Goal: Transaction & Acquisition: Book appointment/travel/reservation

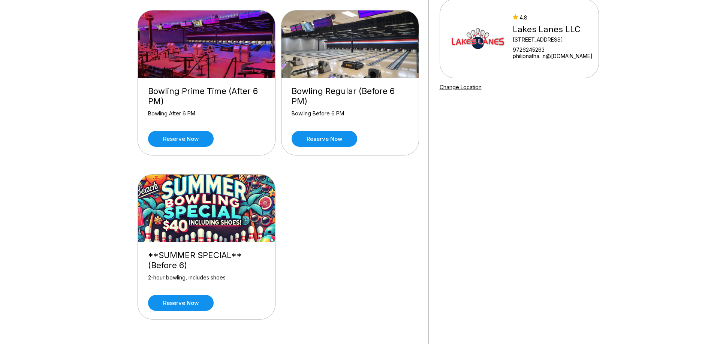
scroll to position [75, 0]
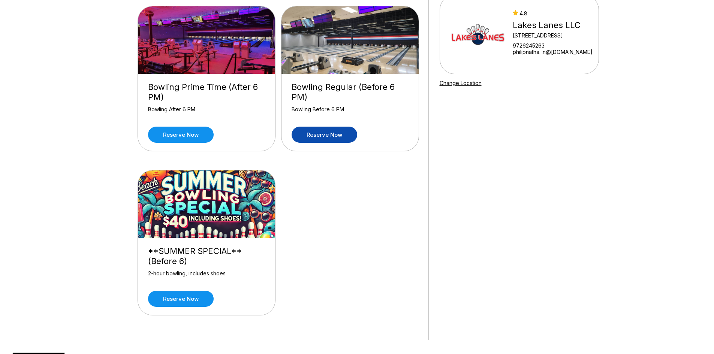
click at [330, 138] on link "Reserve now" at bounding box center [324, 135] width 66 height 16
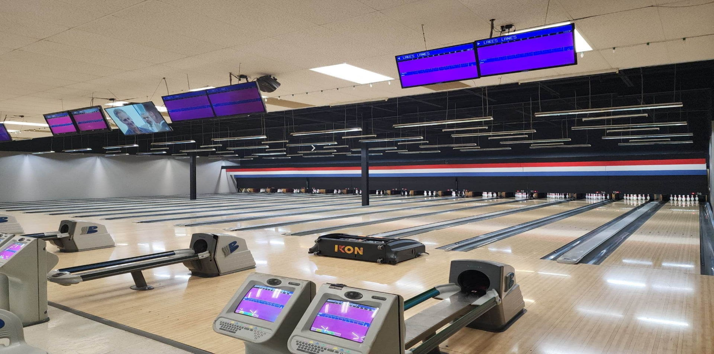
click at [193, 109] on button at bounding box center [198, 105] width 10 height 8
click at [203, 100] on button at bounding box center [208, 97] width 10 height 8
click at [220, 133] on div "Guests? * How many hours? *" at bounding box center [278, 109] width 277 height 49
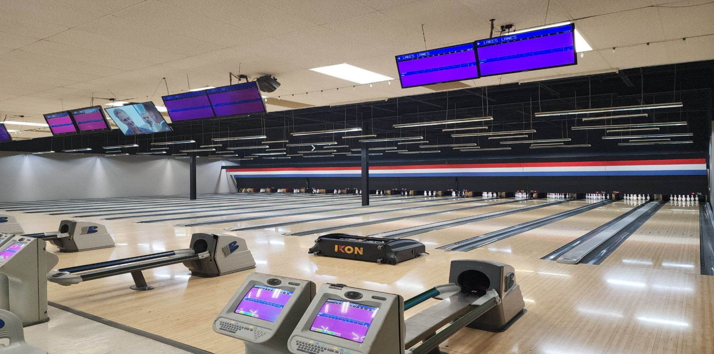
click at [142, 100] on button at bounding box center [145, 97] width 10 height 8
click at [191, 125] on div "Guests? * How many hours? *" at bounding box center [278, 105] width 277 height 40
click at [206, 98] on icon at bounding box center [208, 96] width 4 height 4
type input "*"
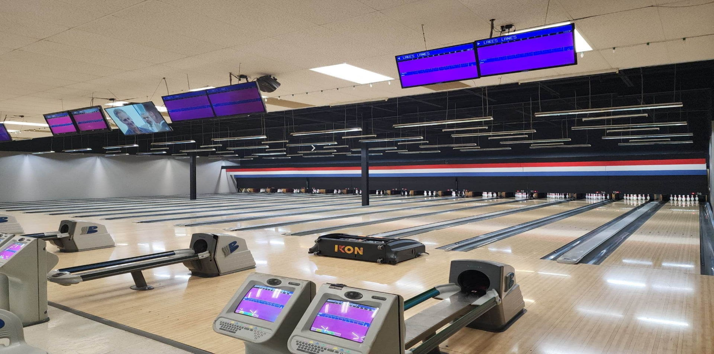
click at [200, 131] on icon at bounding box center [198, 129] width 4 height 4
click at [210, 122] on icon at bounding box center [208, 120] width 4 height 4
type input "*"
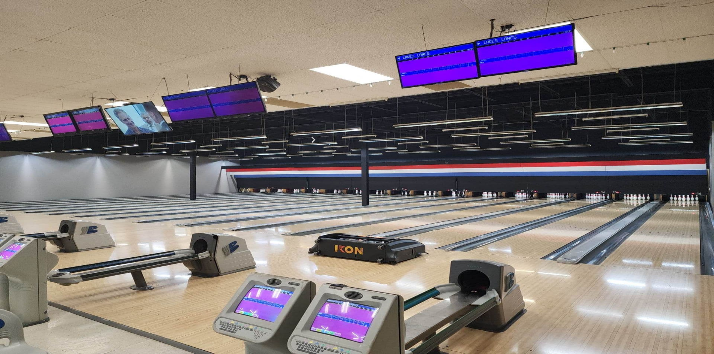
click at [314, 125] on div "Guests? * How many hours? *" at bounding box center [278, 105] width 277 height 40
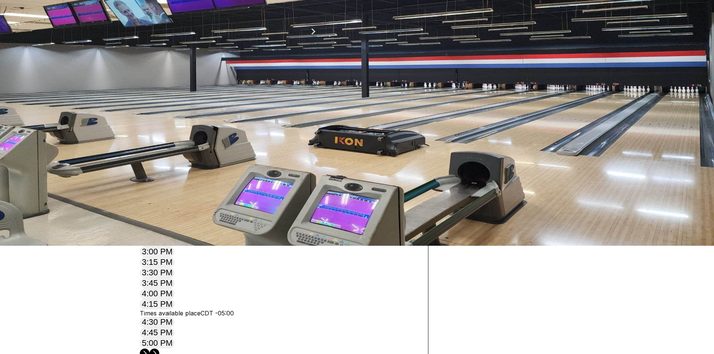
scroll to position [112, 0]
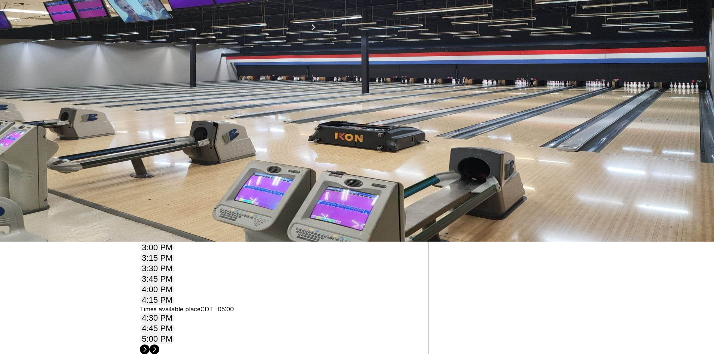
click at [159, 344] on circle at bounding box center [154, 349] width 10 height 10
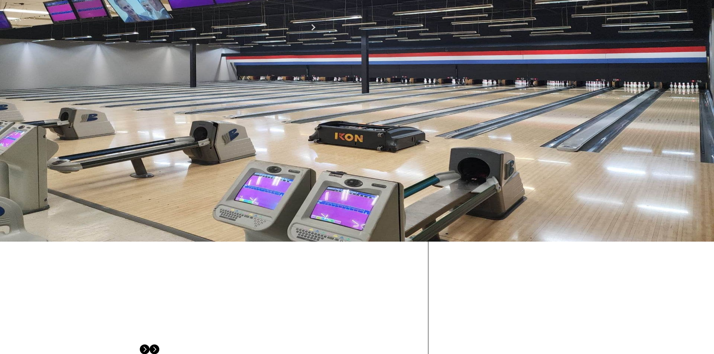
click at [159, 344] on circle at bounding box center [154, 349] width 10 height 10
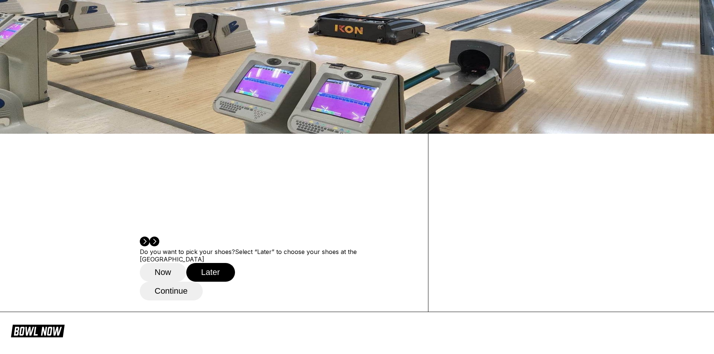
scroll to position [225, 0]
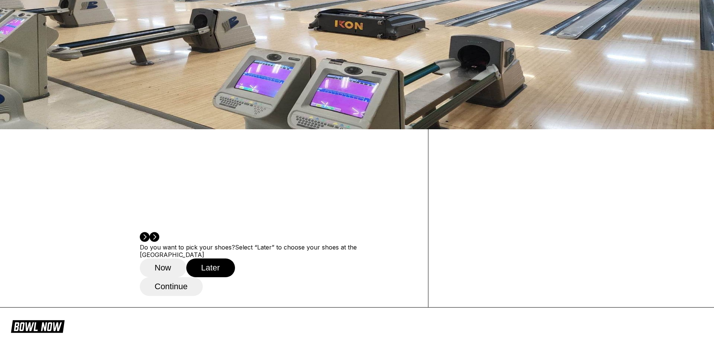
click at [173, 265] on button "Now" at bounding box center [163, 267] width 46 height 19
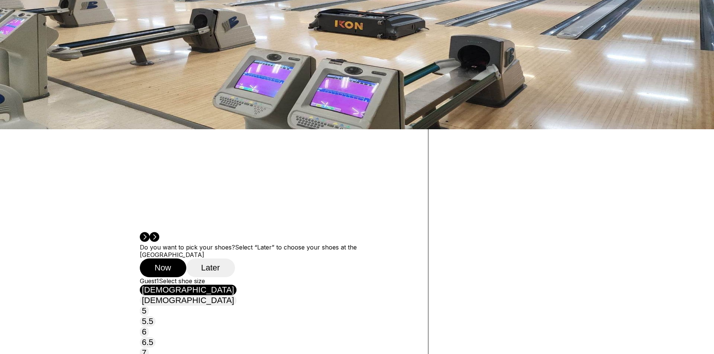
click at [214, 260] on button "Later" at bounding box center [210, 267] width 49 height 19
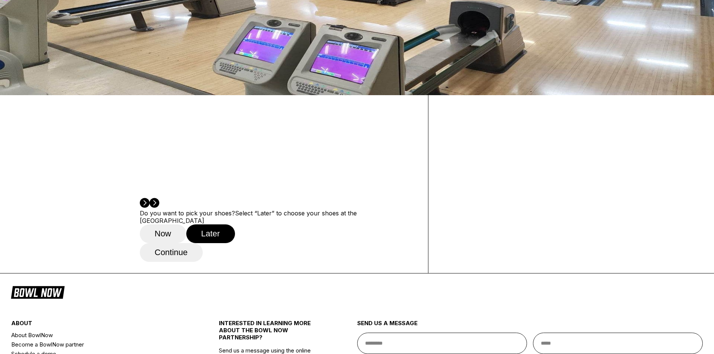
scroll to position [262, 0]
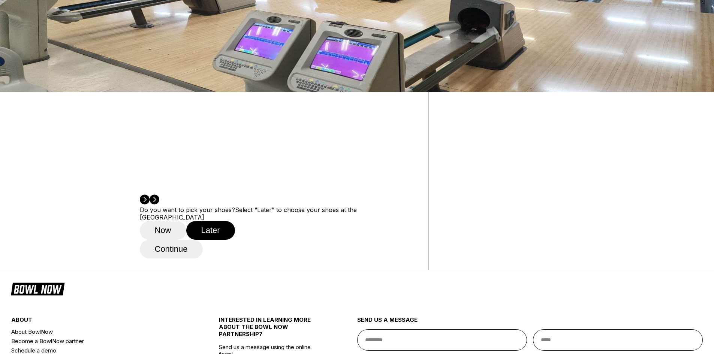
click at [158, 251] on button "Continue" at bounding box center [171, 249] width 63 height 19
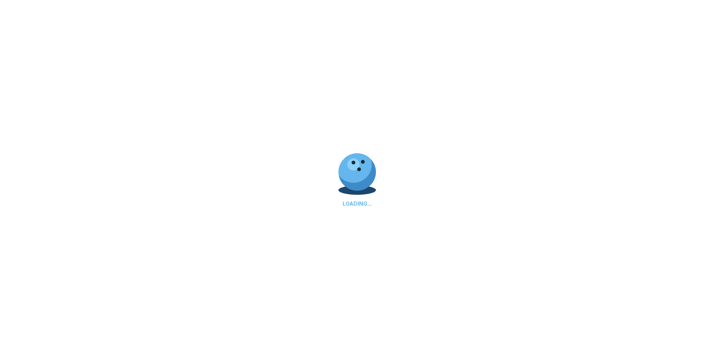
select select "**"
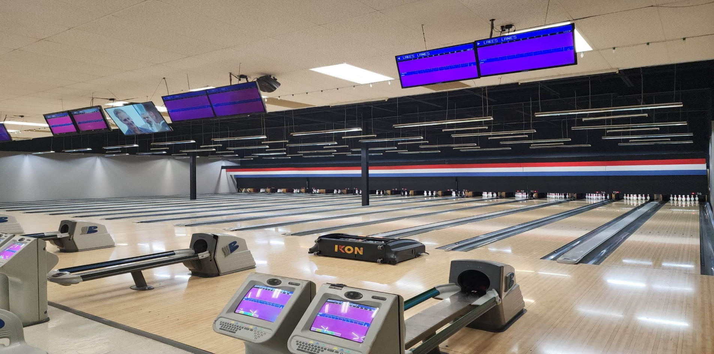
click at [190, 152] on input "text" at bounding box center [278, 155] width 277 height 21
type input "***"
click at [164, 187] on input "email" at bounding box center [278, 197] width 277 height 21
click at [193, 218] on input "tel" at bounding box center [166, 221] width 53 height 7
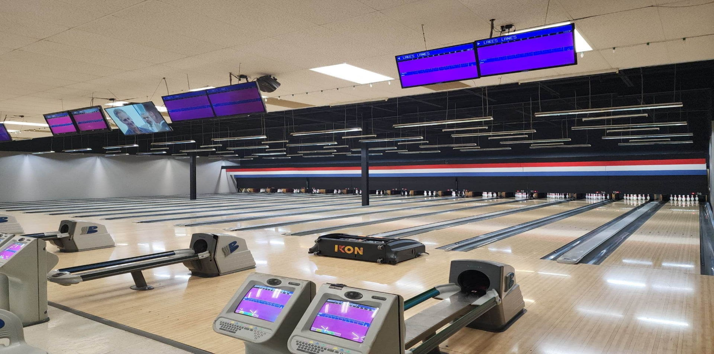
click at [214, 187] on input "email" at bounding box center [278, 197] width 277 height 21
type input "**********"
click at [193, 218] on input "tel" at bounding box center [166, 221] width 53 height 7
type input "**********"
click at [202, 226] on input "text" at bounding box center [175, 229] width 53 height 7
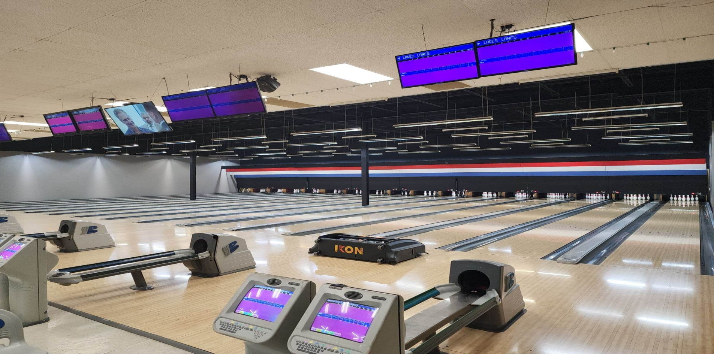
select select "*"
select select "****"
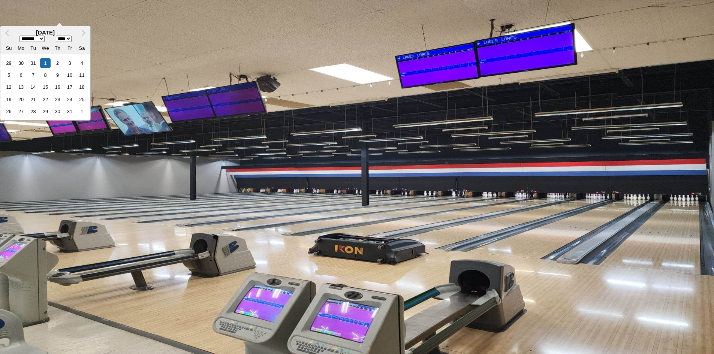
click at [193, 226] on input "*********" at bounding box center [166, 229] width 53 height 7
type input "**********"
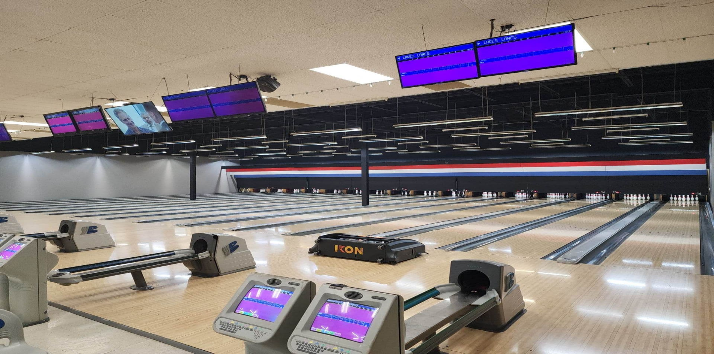
click at [227, 326] on button "Continue as guest" at bounding box center [189, 316] width 99 height 19
click at [340, 211] on link "Reserve now" at bounding box center [324, 210] width 66 height 16
click at [196, 106] on icon at bounding box center [198, 104] width 4 height 4
click at [206, 98] on icon at bounding box center [208, 96] width 4 height 4
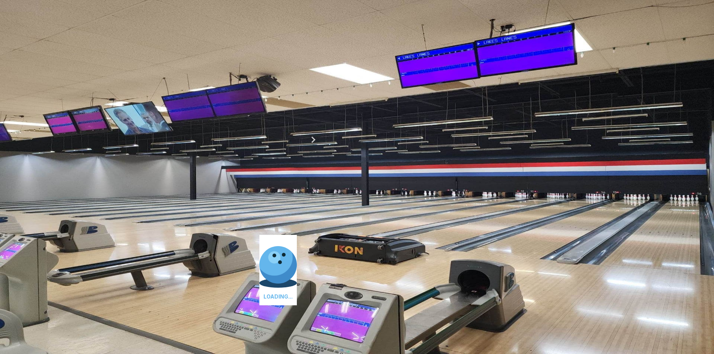
click at [206, 98] on icon at bounding box center [208, 96] width 4 height 4
type input "*"
click at [242, 133] on div "Guests? * How many hours? *" at bounding box center [278, 109] width 277 height 49
click at [203, 131] on button at bounding box center [198, 129] width 10 height 8
click at [213, 125] on button at bounding box center [208, 121] width 10 height 8
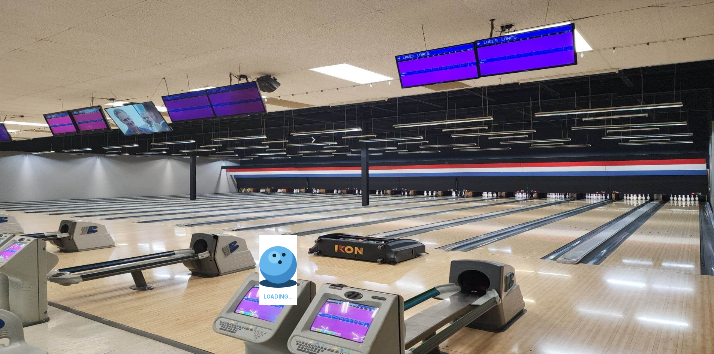
click at [213, 125] on button at bounding box center [208, 121] width 10 height 8
click at [150, 125] on button at bounding box center [145, 121] width 10 height 8
type input "*"
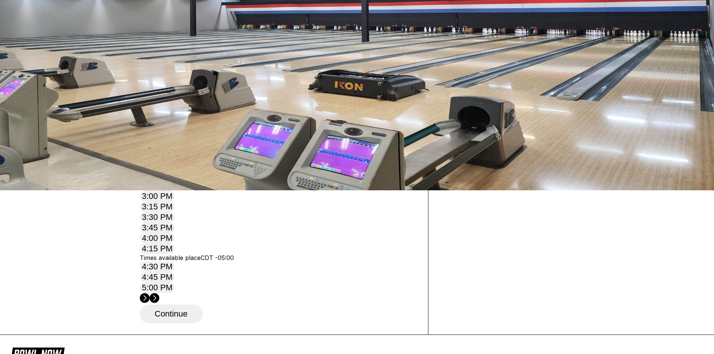
scroll to position [187, 0]
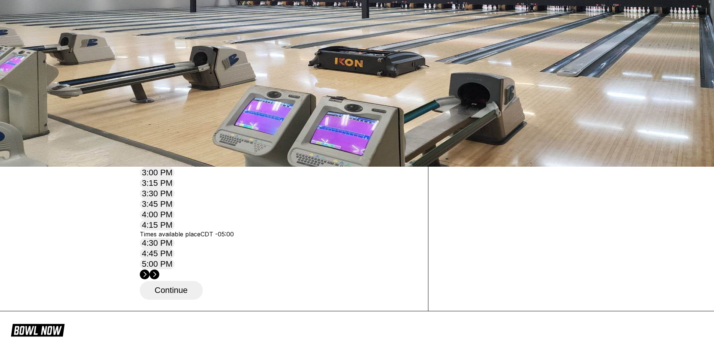
click at [159, 269] on circle at bounding box center [154, 274] width 10 height 10
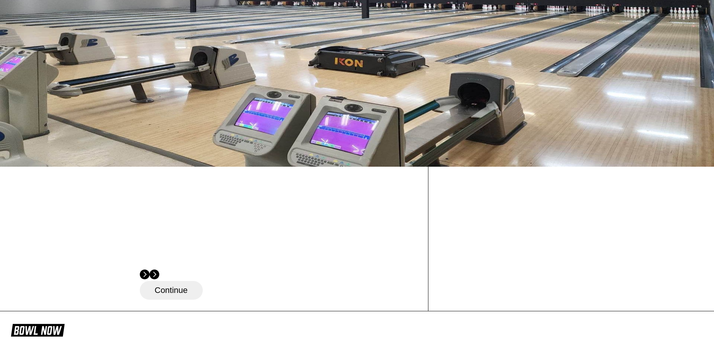
click at [159, 269] on circle at bounding box center [154, 274] width 10 height 10
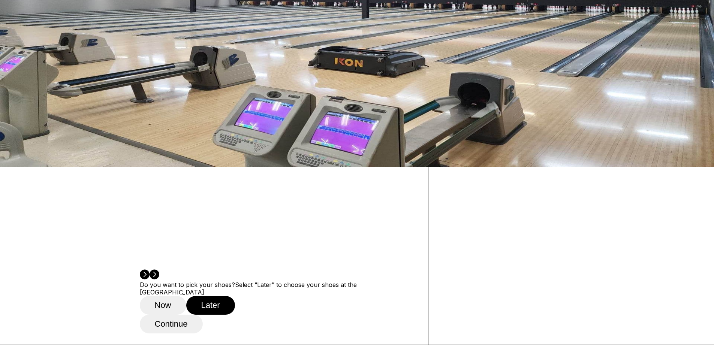
click at [167, 326] on button "Continue" at bounding box center [171, 324] width 63 height 19
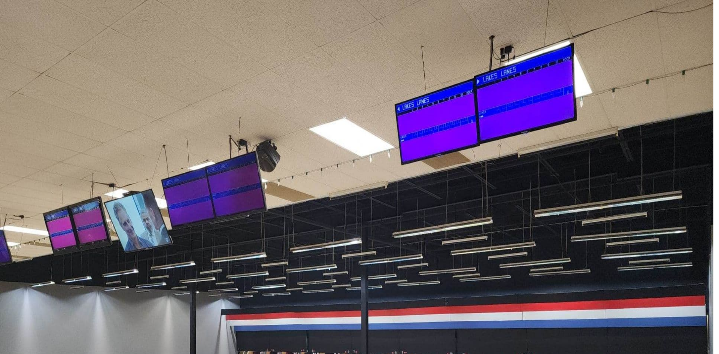
type input "*****"
type input "**********"
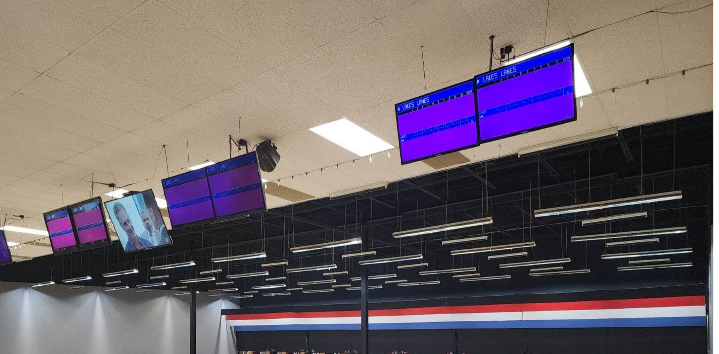
type input "***"
type input "**********"
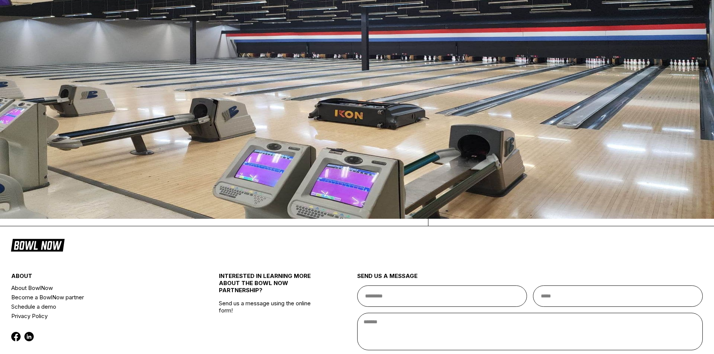
scroll to position [37, 0]
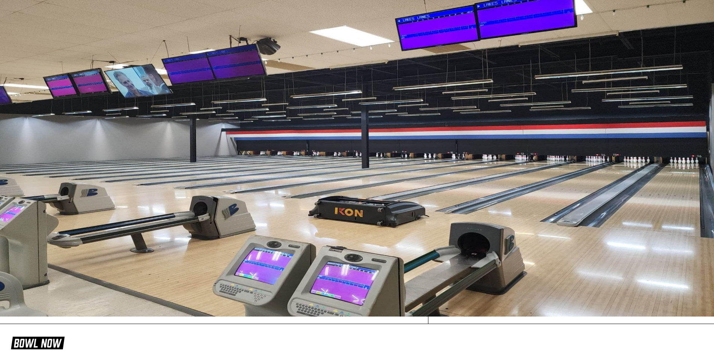
click at [201, 76] on span "Continue to payment" at bounding box center [193, 71] width 106 height 7
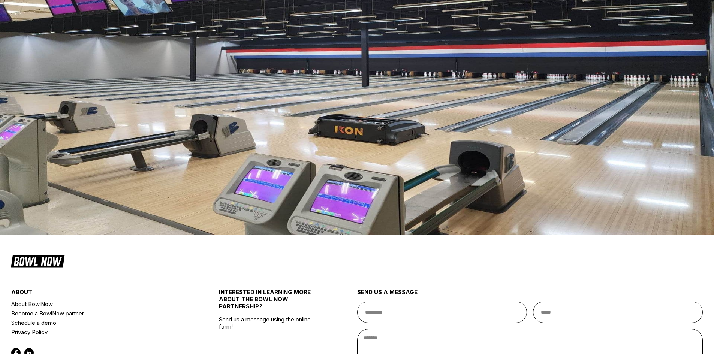
scroll to position [93, 0]
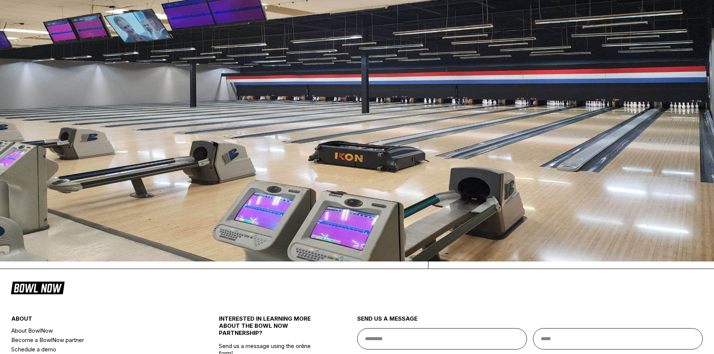
click at [155, 89] on button "Add" at bounding box center [149, 83] width 19 height 10
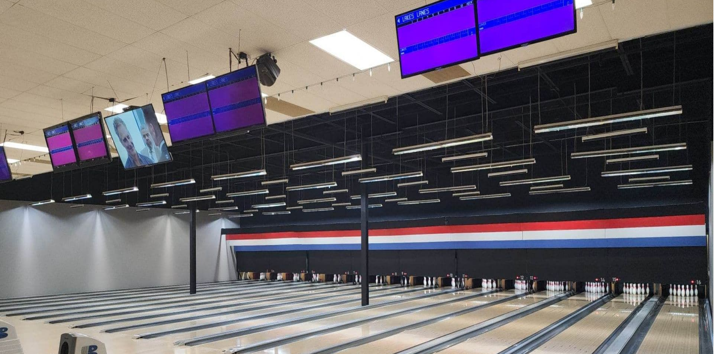
type input "*"
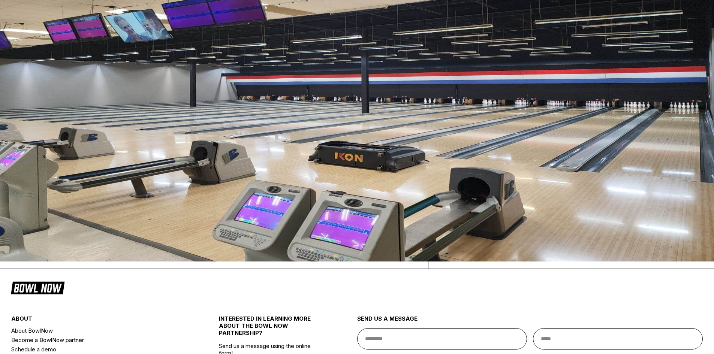
click at [517, 213] on div "Your bowling location 4.8 Lakes Lanes LLC 5000 Main Street Ste 138 9726245263 p…" at bounding box center [519, 105] width 182 height 326
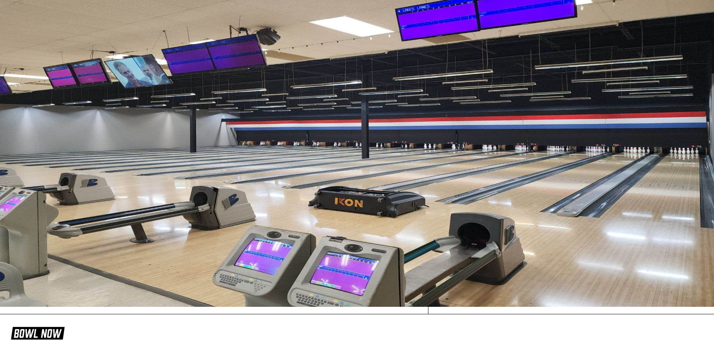
scroll to position [18, 0]
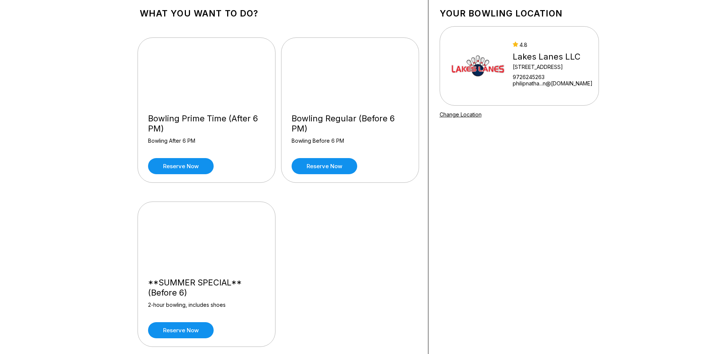
scroll to position [75, 0]
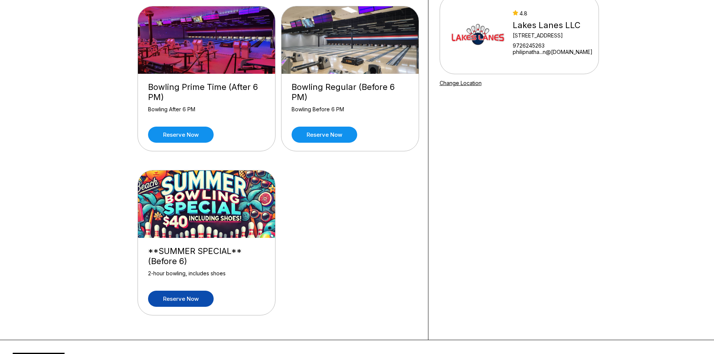
click at [184, 301] on link "Reserve now" at bounding box center [181, 299] width 66 height 16
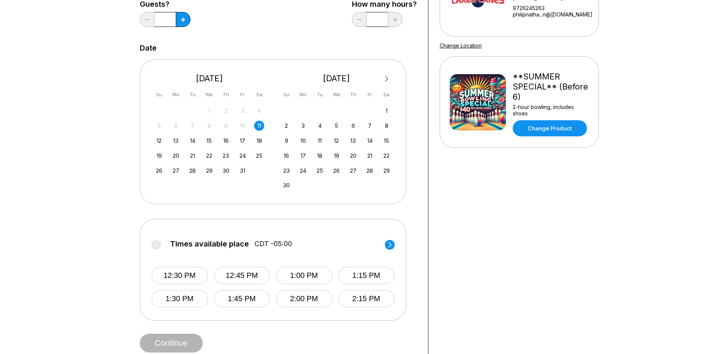
scroll to position [75, 0]
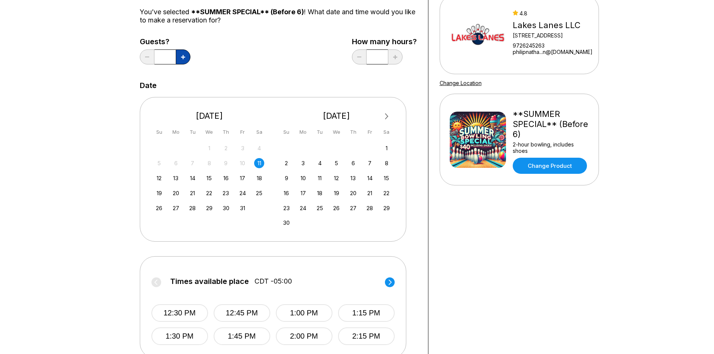
click at [186, 55] on button at bounding box center [183, 56] width 15 height 15
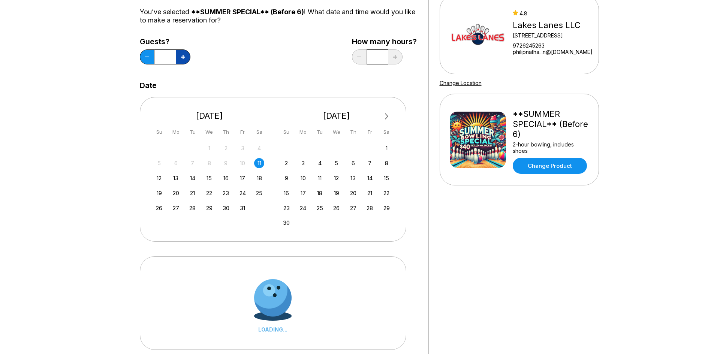
click at [186, 55] on button at bounding box center [183, 56] width 15 height 15
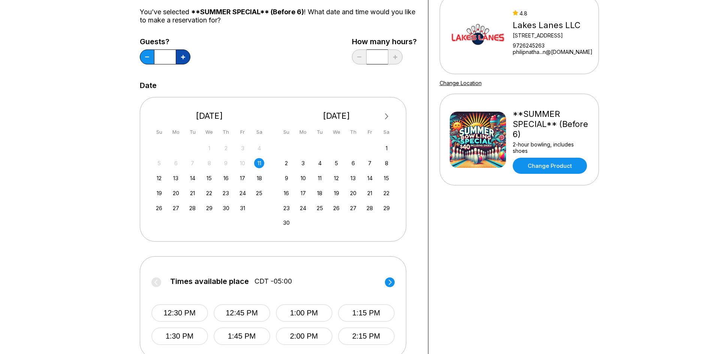
click at [181, 59] on icon at bounding box center [183, 57] width 4 height 4
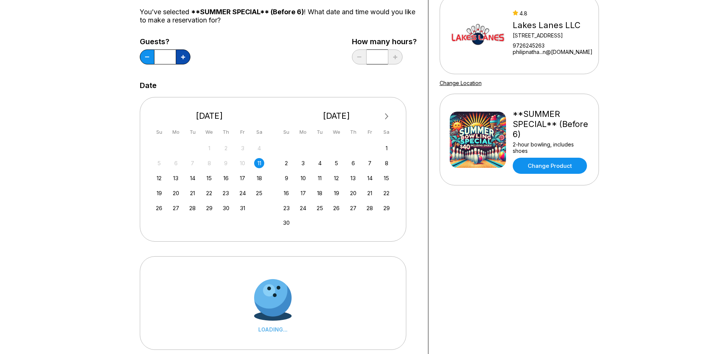
click at [181, 59] on icon at bounding box center [183, 57] width 4 height 4
type input "**"
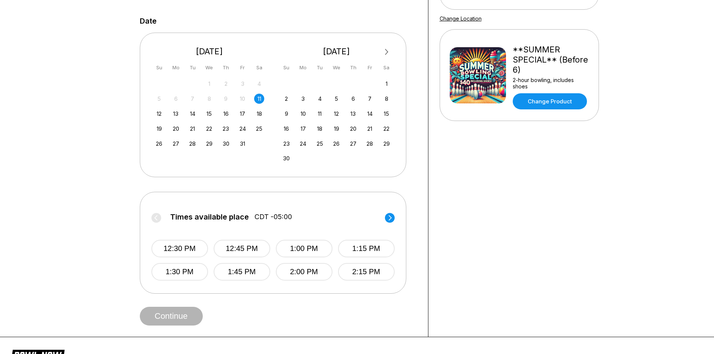
scroll to position [150, 0]
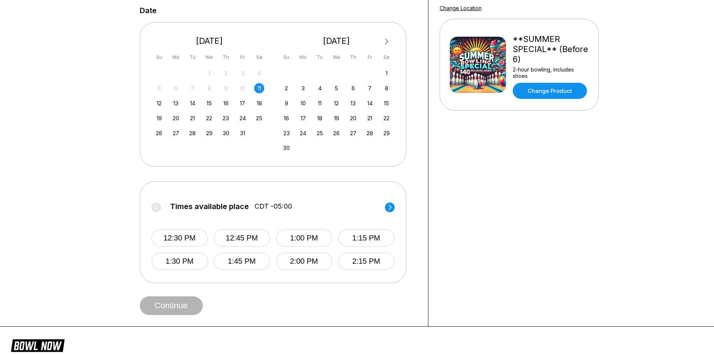
click at [390, 204] on circle at bounding box center [390, 207] width 10 height 10
click at [290, 240] on button "5:00 PM" at bounding box center [304, 238] width 57 height 18
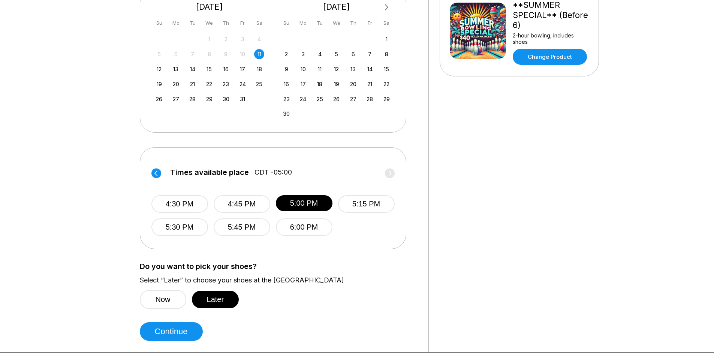
scroll to position [187, 0]
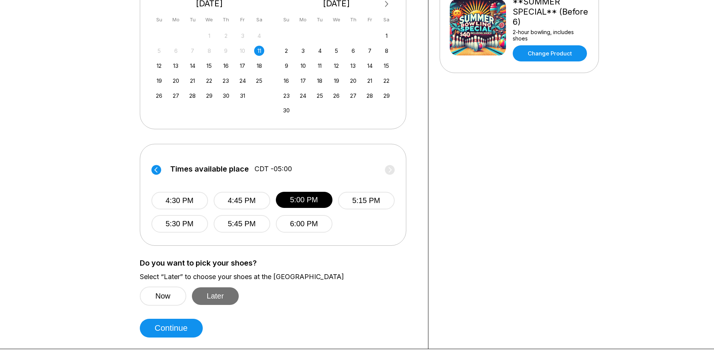
click at [222, 291] on button "Later" at bounding box center [215, 296] width 47 height 18
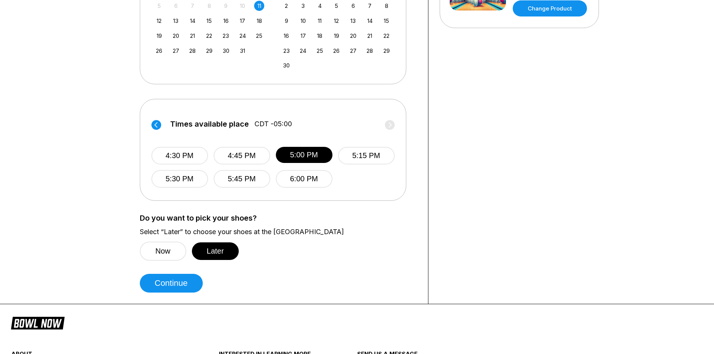
scroll to position [262, 0]
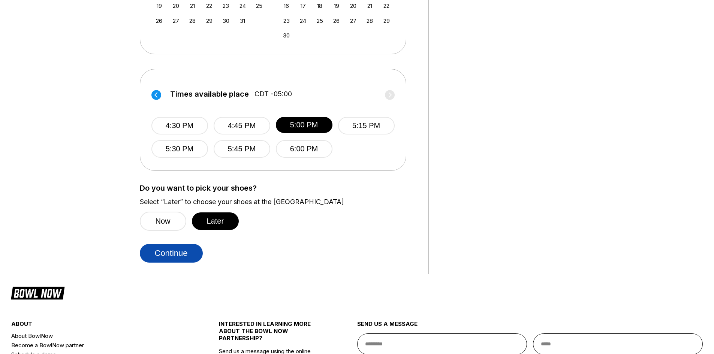
click at [189, 257] on button "Continue" at bounding box center [171, 253] width 63 height 19
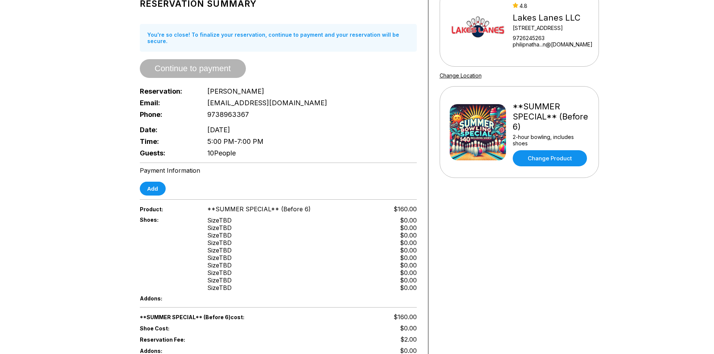
scroll to position [75, 0]
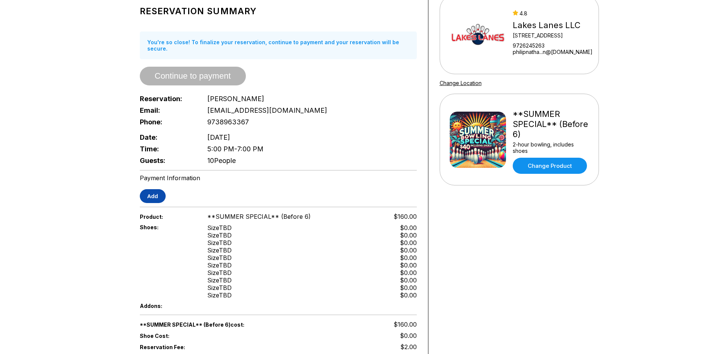
click at [158, 191] on button "Add" at bounding box center [153, 196] width 26 height 14
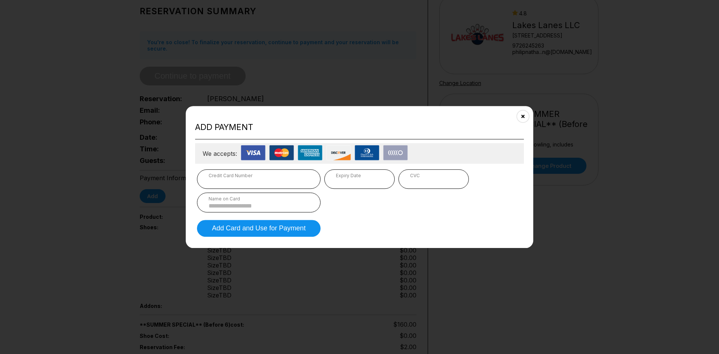
click at [246, 205] on input at bounding box center [259, 206] width 100 height 6
type input "**********"
click at [287, 231] on button "Add Card and Use for Payment" at bounding box center [259, 228] width 124 height 17
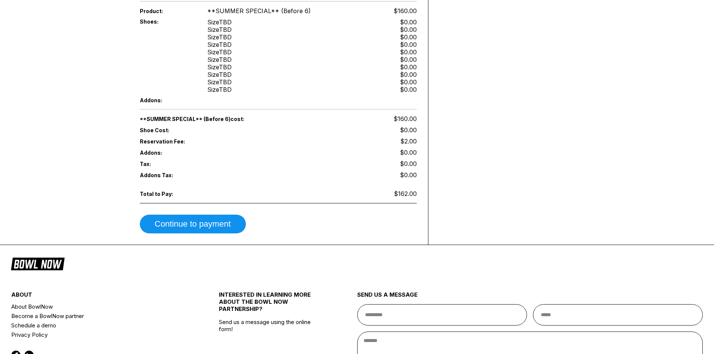
scroll to position [300, 0]
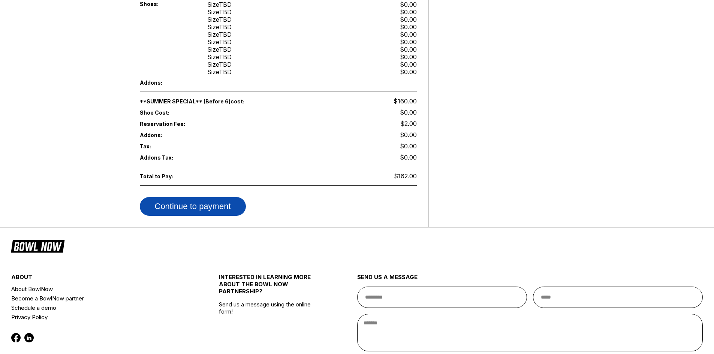
click at [188, 203] on button "Continue to payment" at bounding box center [193, 206] width 106 height 19
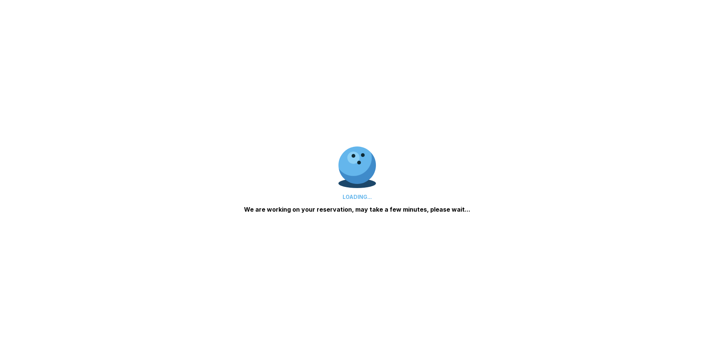
scroll to position [108, 0]
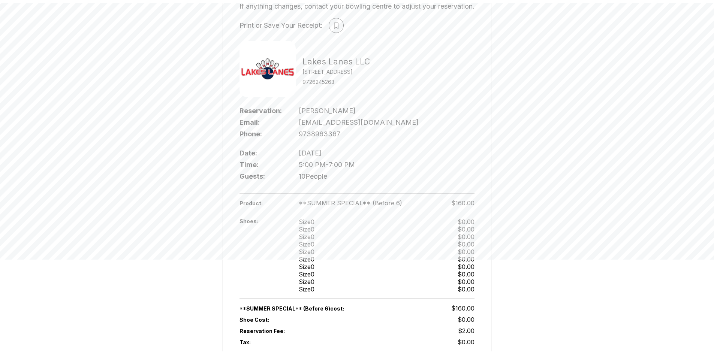
scroll to position [112, 0]
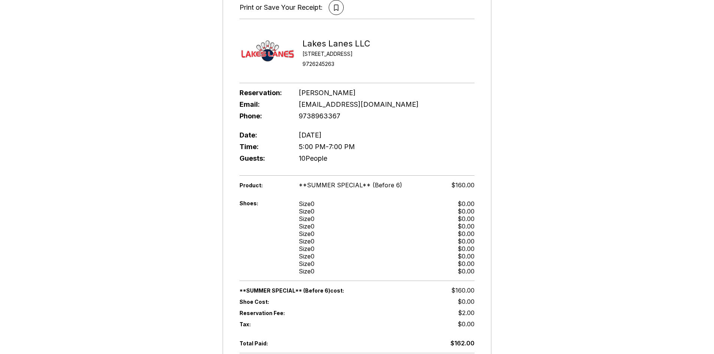
click at [552, 194] on div "Reservation Confirmation Number: AFuMNnpVkNfVgPlqwJ2b Thank you for booking wit…" at bounding box center [357, 163] width 714 height 483
drag, startPoint x: 552, startPoint y: 194, endPoint x: 543, endPoint y: 208, distance: 16.8
click at [543, 208] on div "Reservation Confirmation Number: AFuMNnpVkNfVgPlqwJ2b Thank you for booking wit…" at bounding box center [357, 163] width 714 height 483
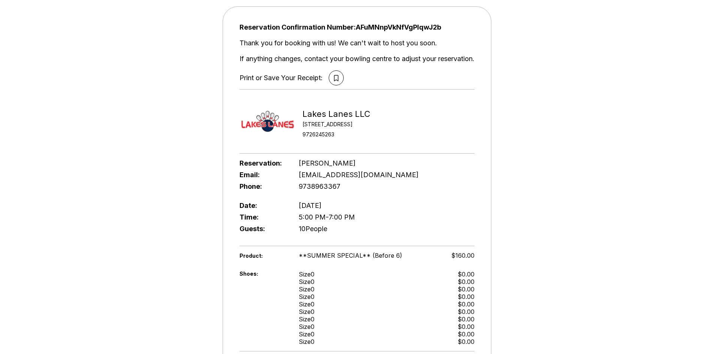
scroll to position [0, 0]
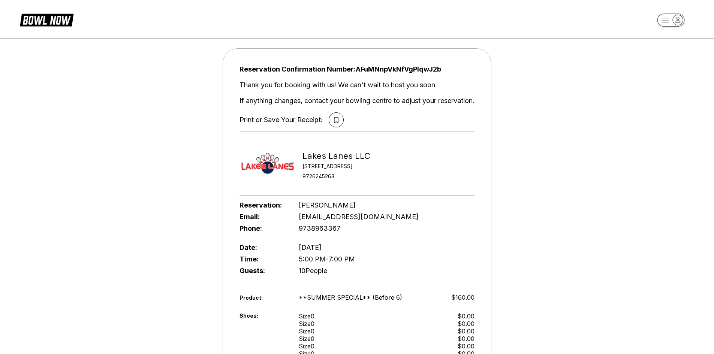
drag, startPoint x: 337, startPoint y: 124, endPoint x: 549, endPoint y: 170, distance: 216.9
click at [549, 170] on div "Reservation Confirmation Number: AFuMNnpVkNfVgPlqwJ2b Thank you for booking wit…" at bounding box center [357, 275] width 714 height 483
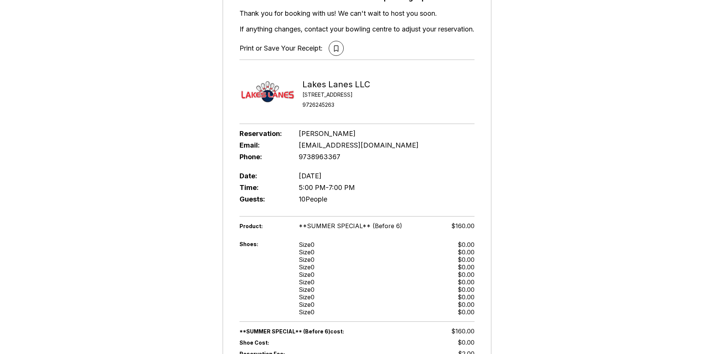
scroll to position [37, 0]
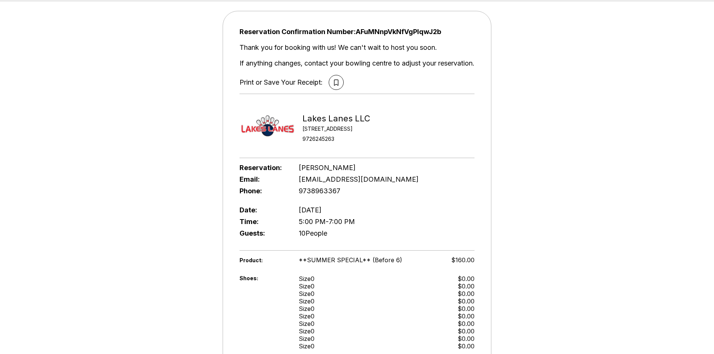
click at [548, 164] on div "Reservation Confirmation Number: AFuMNnpVkNfVgPlqwJ2b Thank you for booking wit…" at bounding box center [357, 238] width 714 height 483
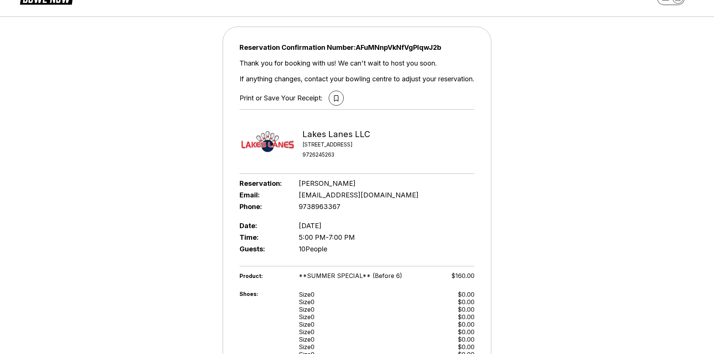
scroll to position [0, 0]
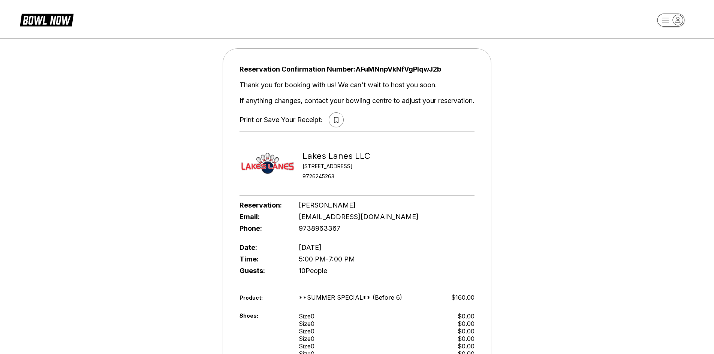
click at [337, 122] on button at bounding box center [335, 119] width 15 height 15
click at [412, 233] on div "Phone: [PHONE_NUMBER]" at bounding box center [356, 228] width 235 height 12
click at [565, 219] on div "Reservation Confirmation Number: AFuMNnpVkNfVgPlqwJ2b Thank you for booking wit…" at bounding box center [357, 275] width 714 height 483
drag, startPoint x: 567, startPoint y: 172, endPoint x: 524, endPoint y: 233, distance: 74.7
click at [524, 233] on div "Reservation Confirmation Number: AFuMNnpVkNfVgPlqwJ2b Thank you for booking wit…" at bounding box center [357, 275] width 714 height 483
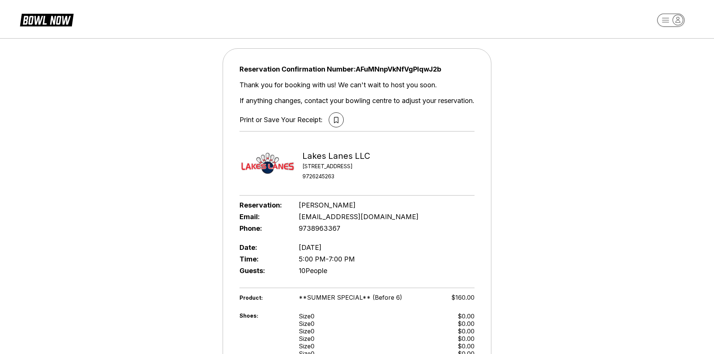
click at [575, 187] on div "Reservation Confirmation Number: AFuMNnpVkNfVgPlqwJ2b Thank you for booking wit…" at bounding box center [357, 275] width 714 height 483
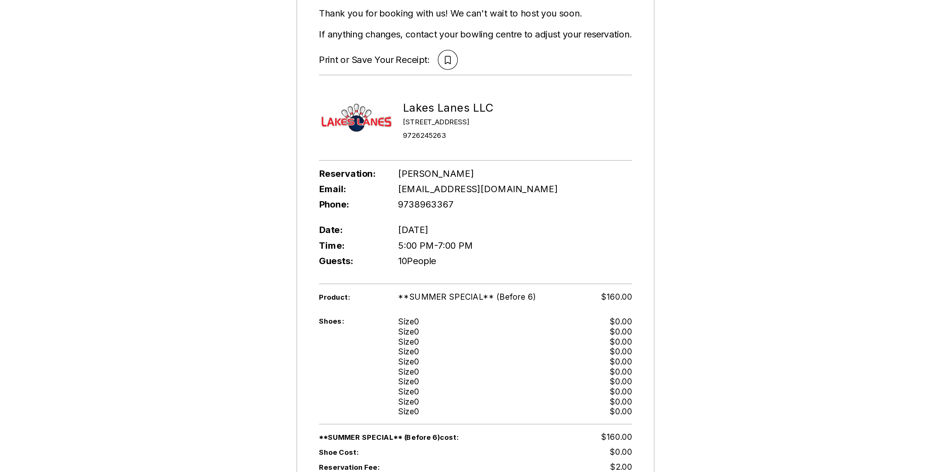
scroll to position [37, 0]
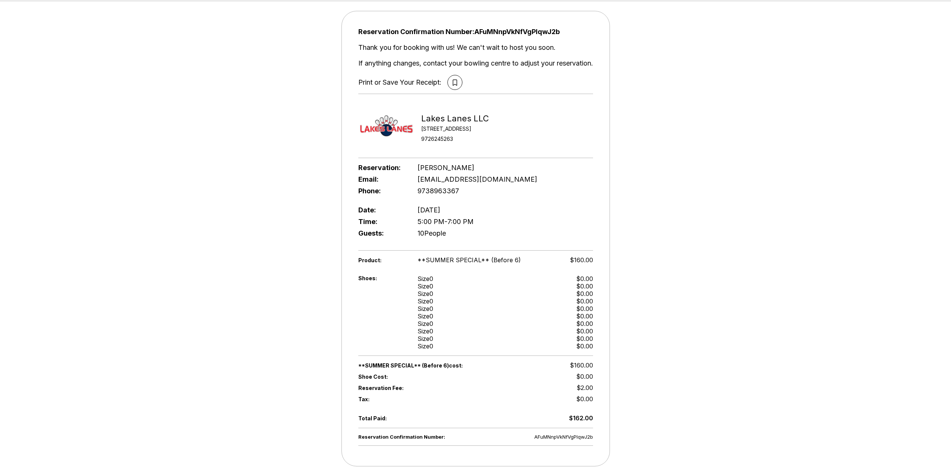
click at [719, 249] on div "Reservation Confirmation Number: AFuMNnpVkNfVgPlqwJ2b Thank you for booking wit…" at bounding box center [475, 238] width 951 height 483
click at [453, 85] on icon at bounding box center [455, 82] width 4 height 6
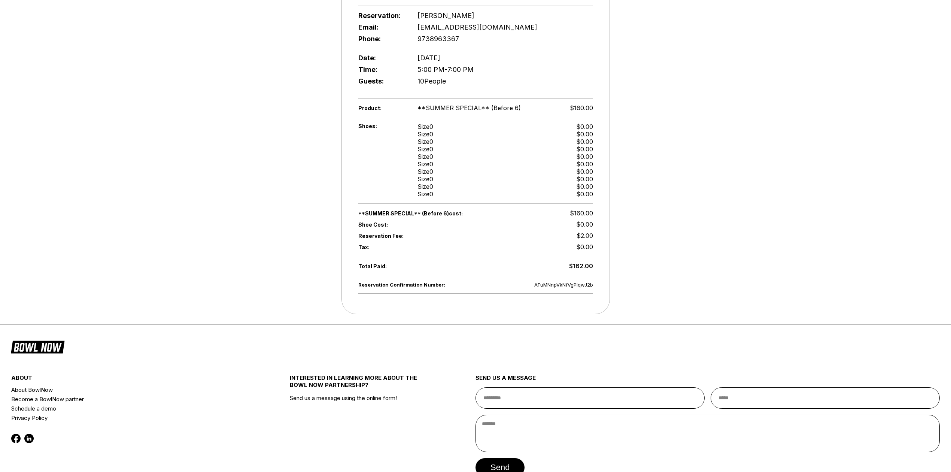
scroll to position [0, 0]
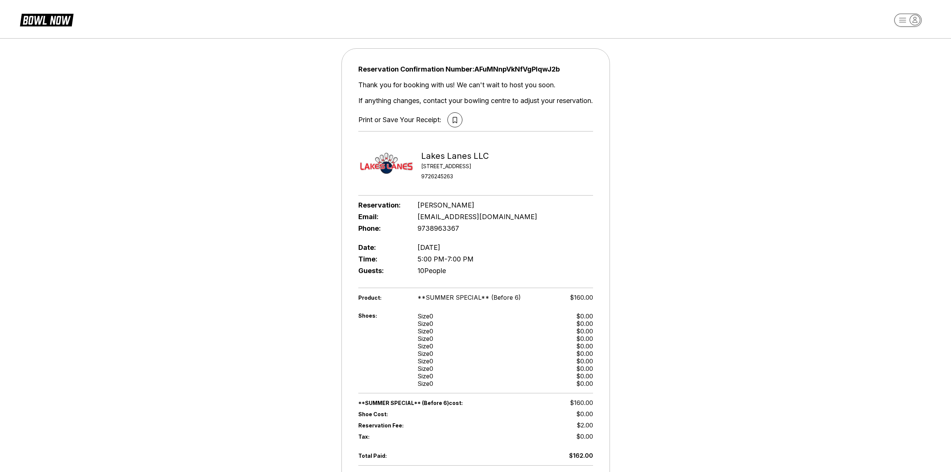
click at [719, 20] on rect "button" at bounding box center [907, 19] width 27 height 13
click at [719, 161] on div "Reservation Confirmation Number: AFuMNnpVkNfVgPlqwJ2b Thank you for booking wit…" at bounding box center [475, 275] width 951 height 483
